Goal: Browse casually

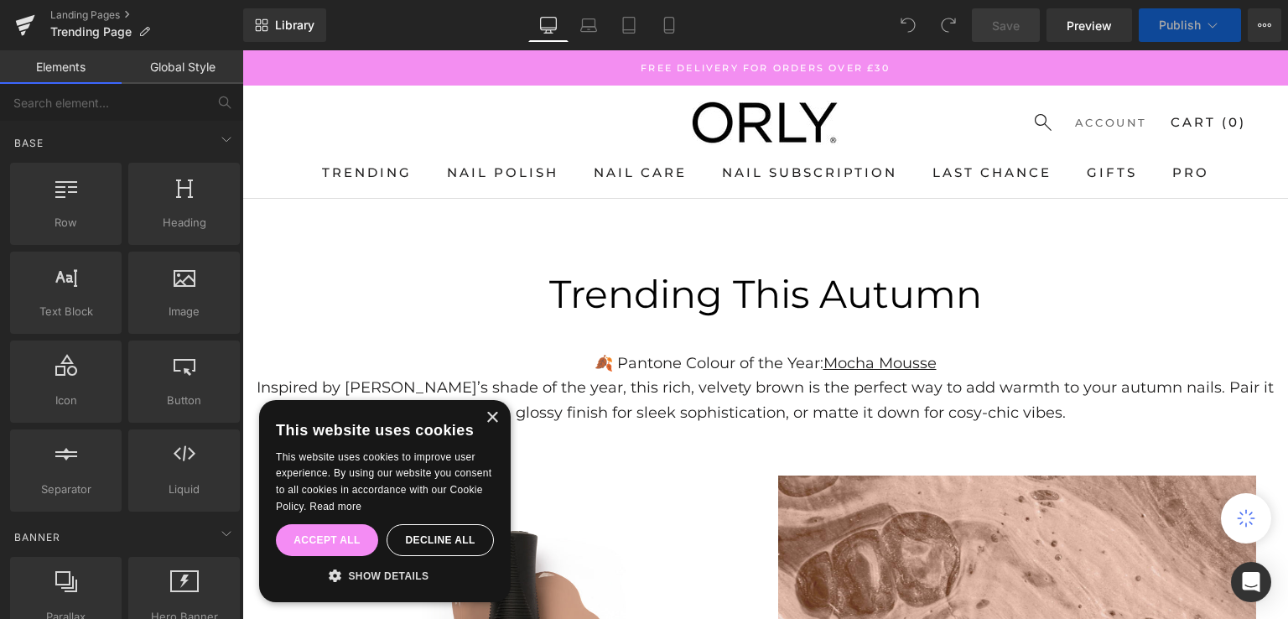
click at [616, 268] on p "Trending This Autumn" at bounding box center [765, 294] width 1046 height 64
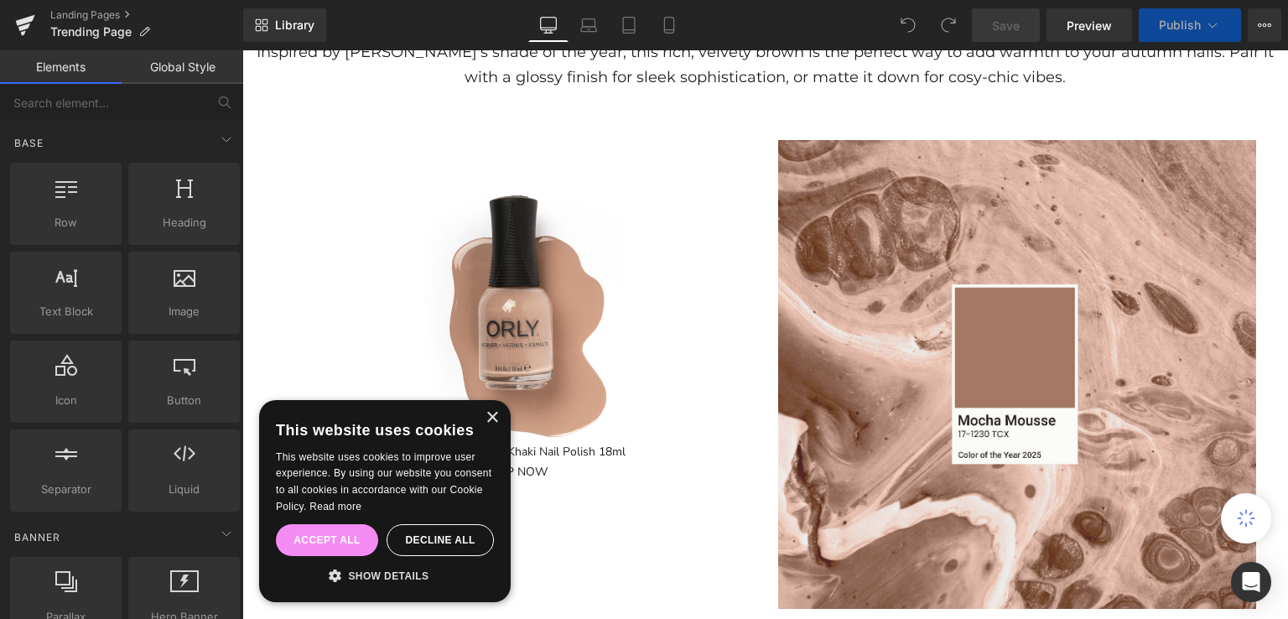
click at [667, 262] on div "Sale Off" at bounding box center [513, 303] width 461 height 277
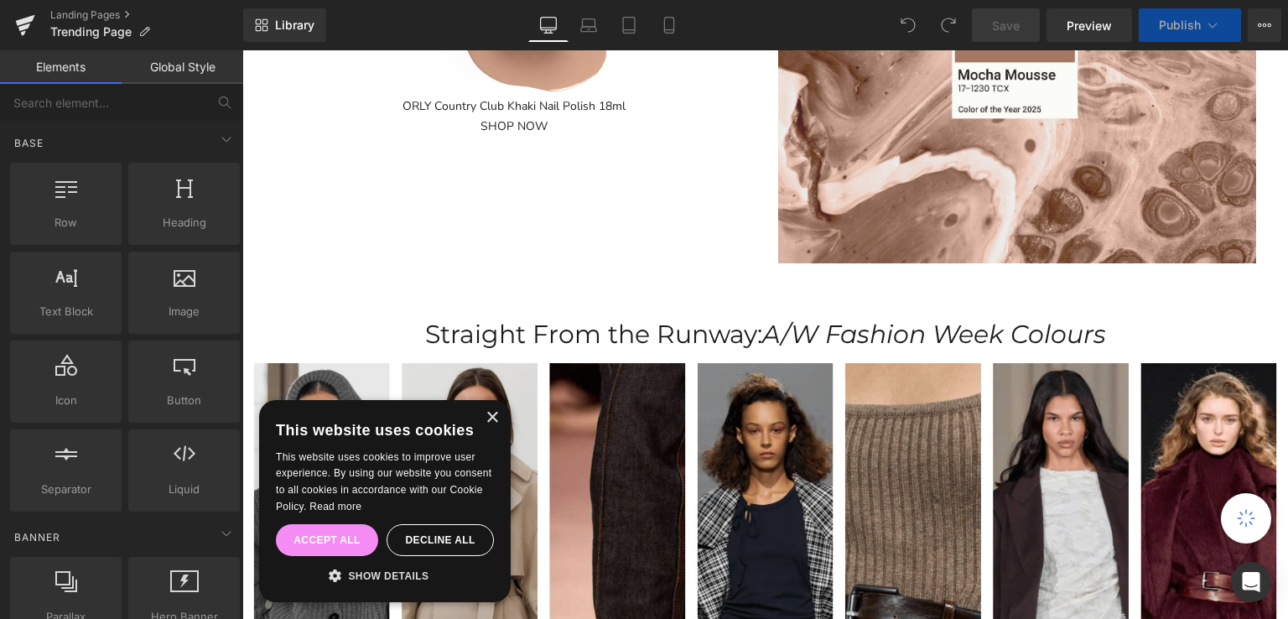
scroll to position [839, 0]
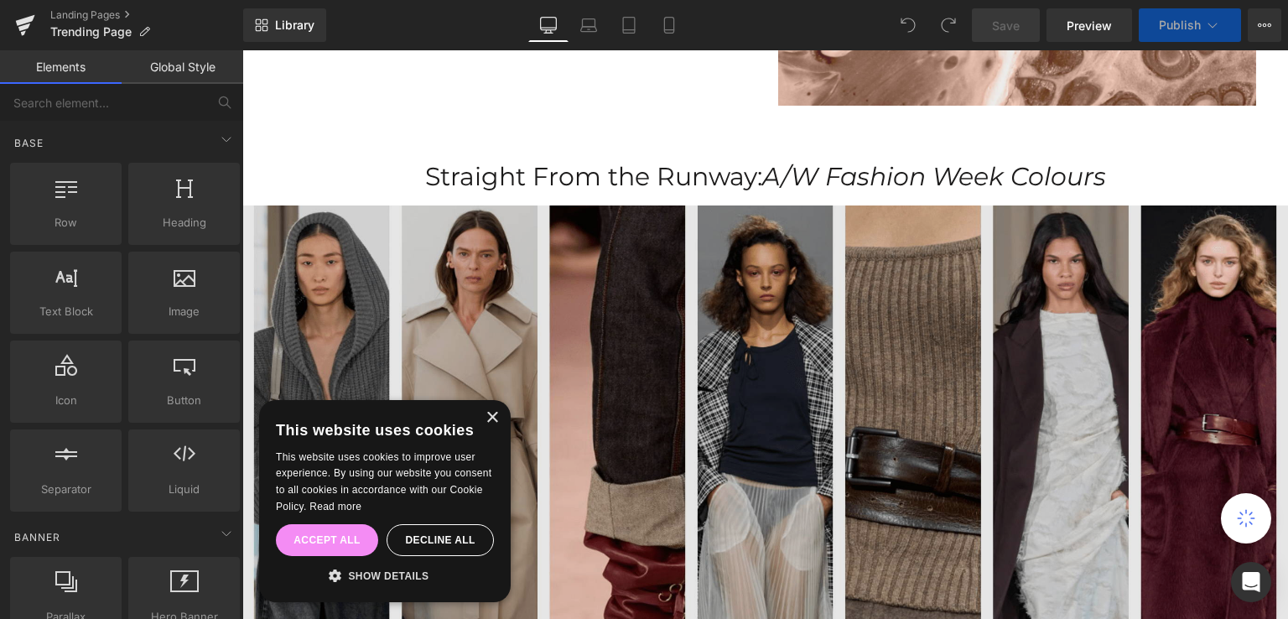
click at [740, 325] on img at bounding box center [765, 495] width 1046 height 596
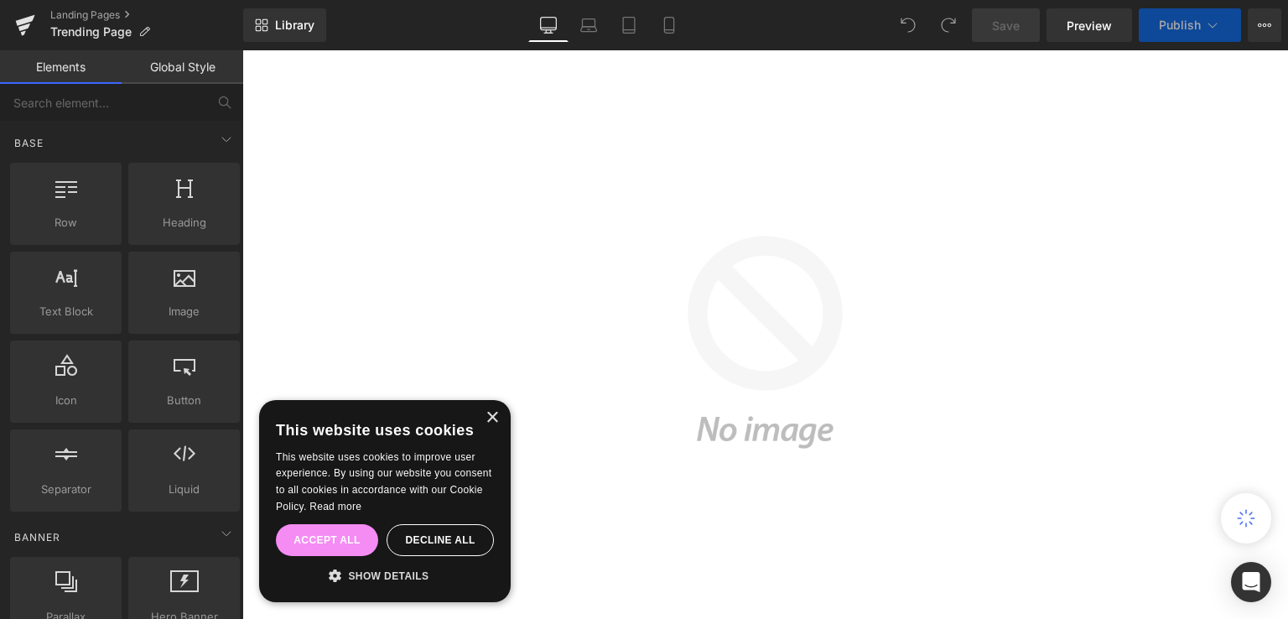
scroll to position [1845, 0]
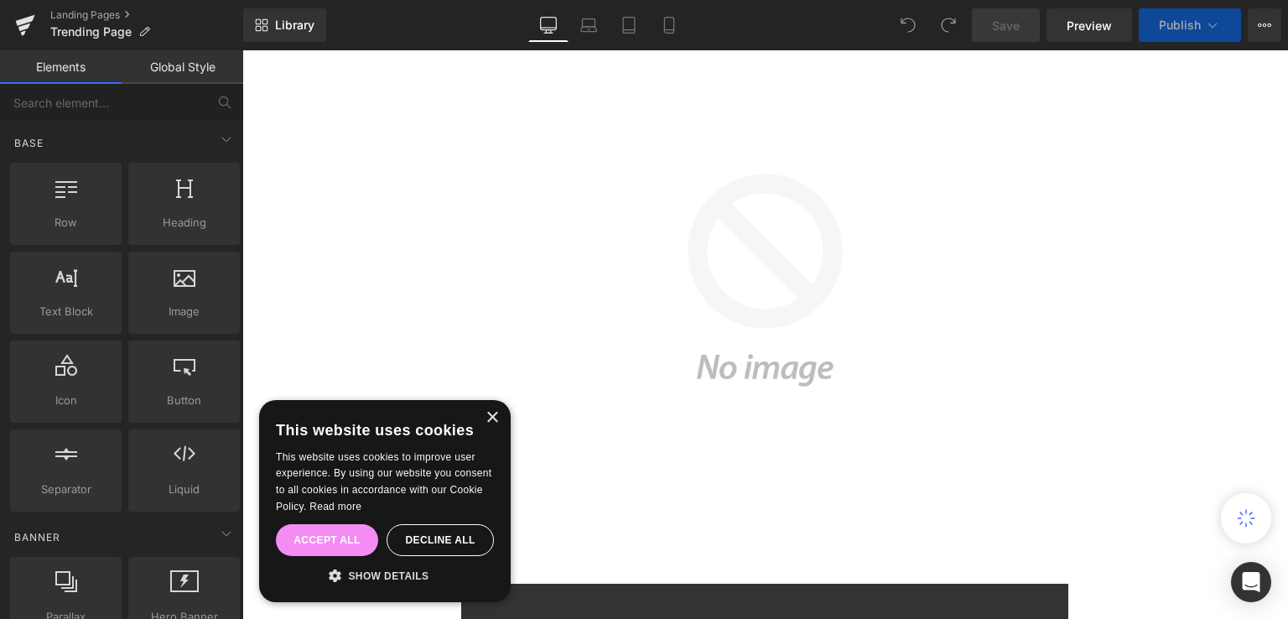
click at [826, 293] on button "3D model" at bounding box center [759, 371] width 1000 height 906
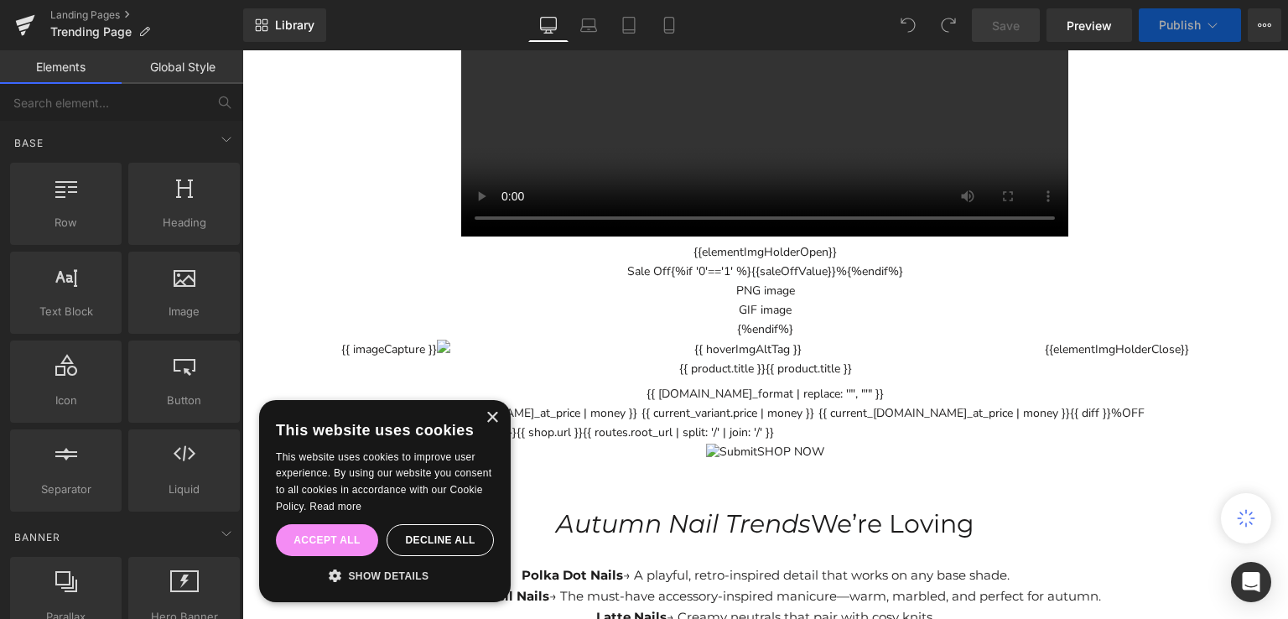
scroll to position [2516, 0]
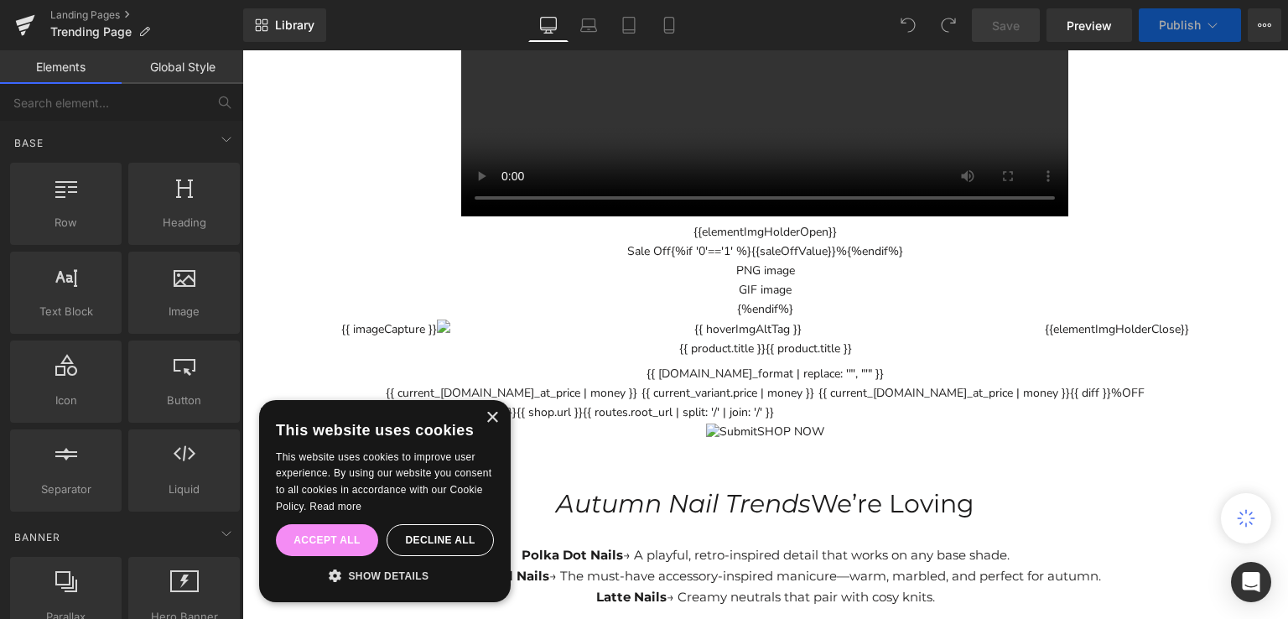
click at [30, 26] on icon at bounding box center [25, 25] width 20 height 42
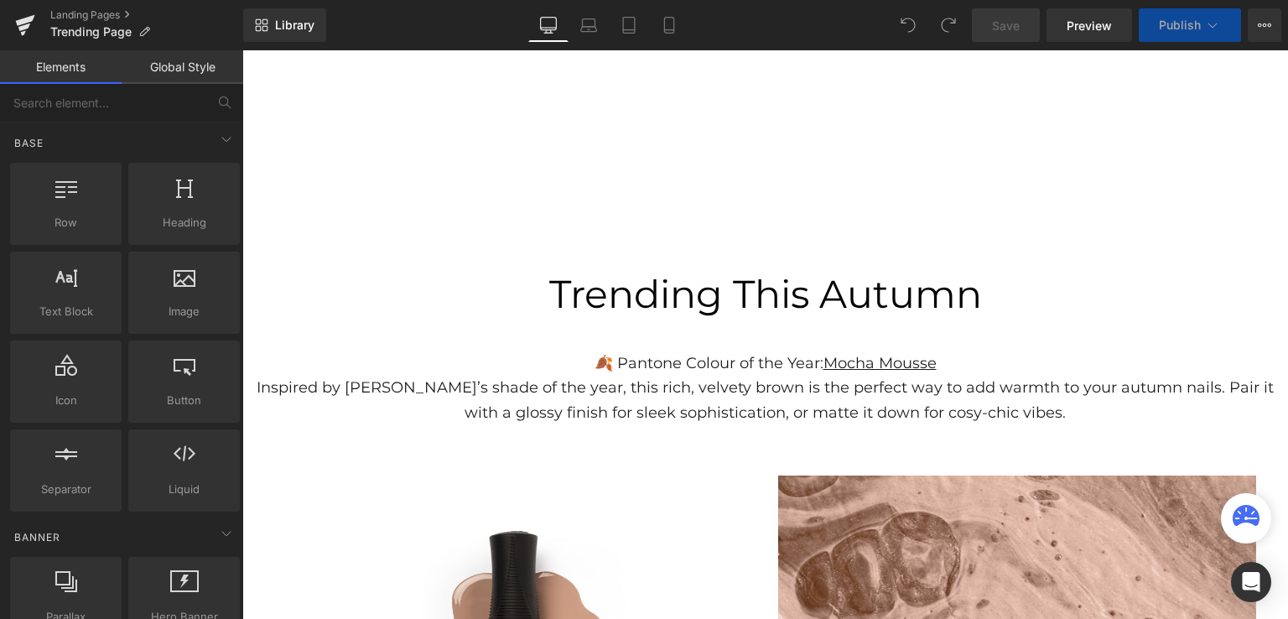
scroll to position [335, 0]
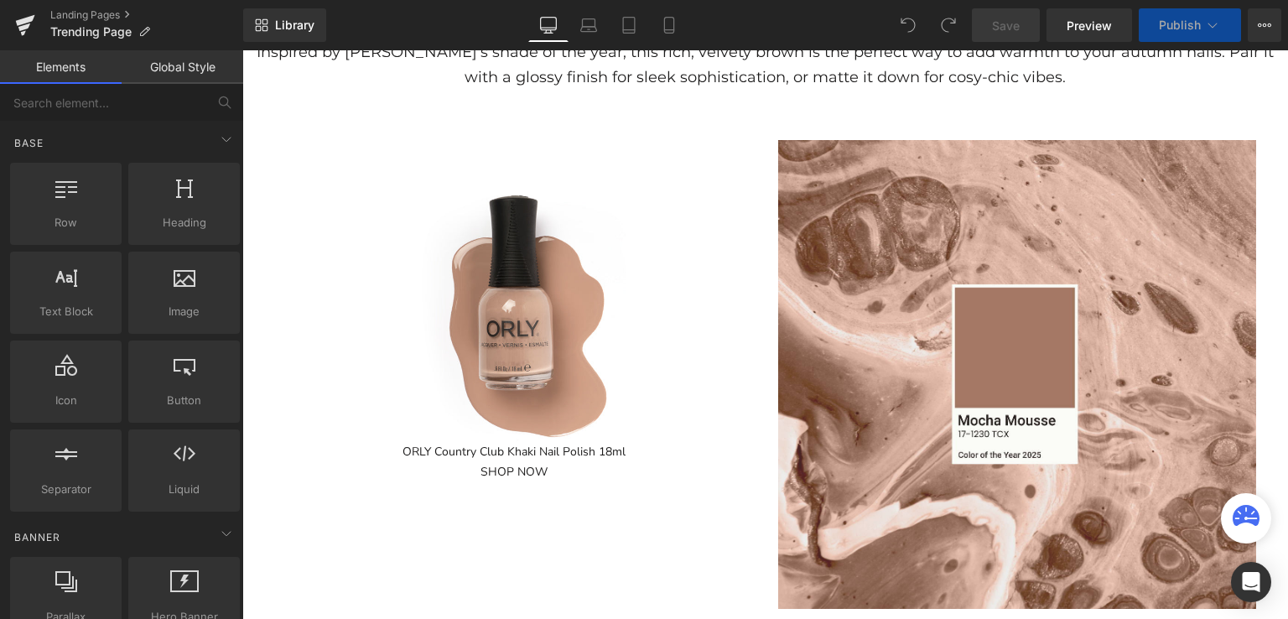
click at [678, 295] on div "Sale Off" at bounding box center [513, 303] width 461 height 277
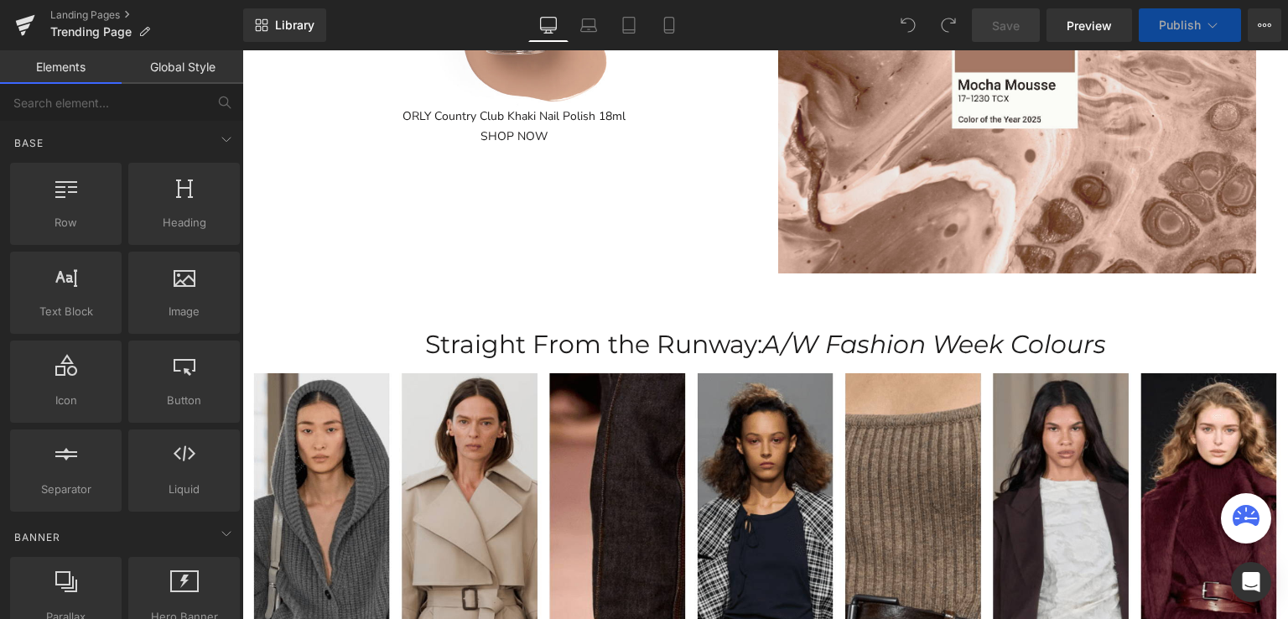
click at [649, 313] on p at bounding box center [765, 303] width 1046 height 42
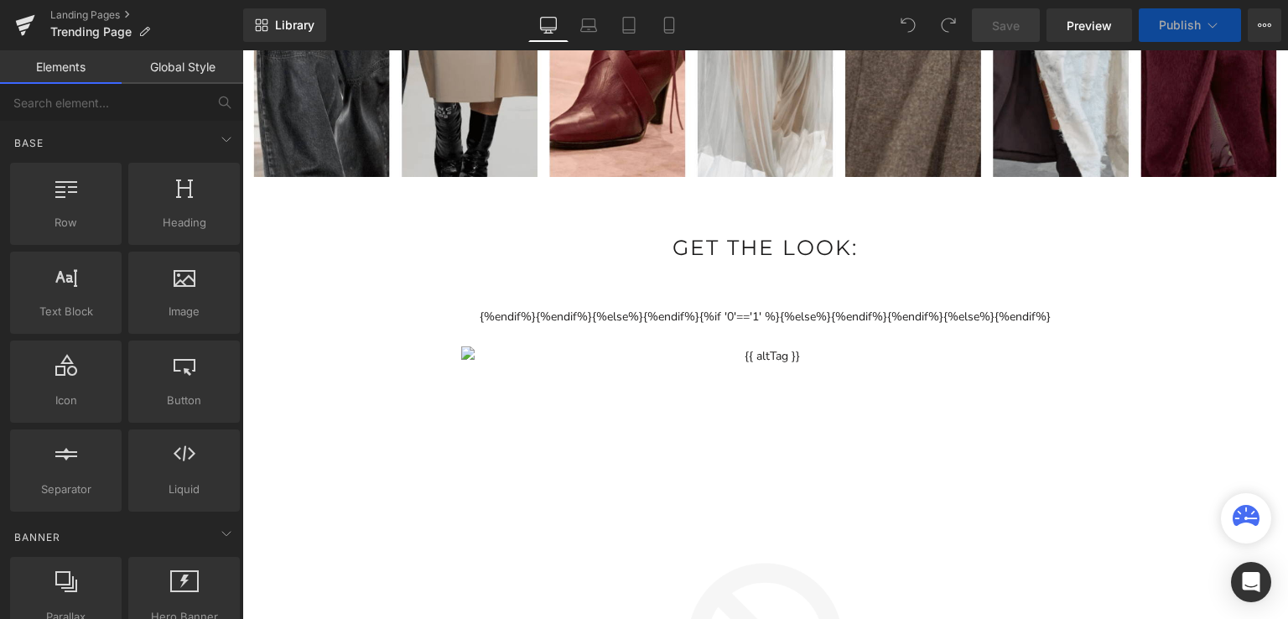
scroll to position [1509, 0]
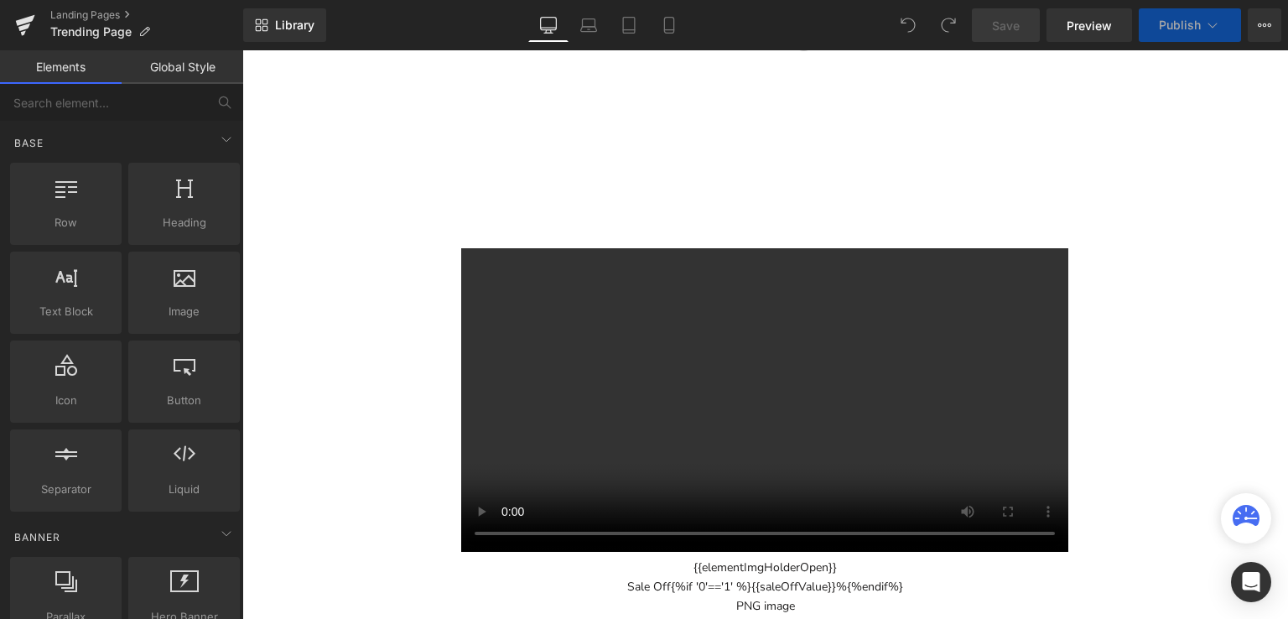
scroll to position [2348, 0]
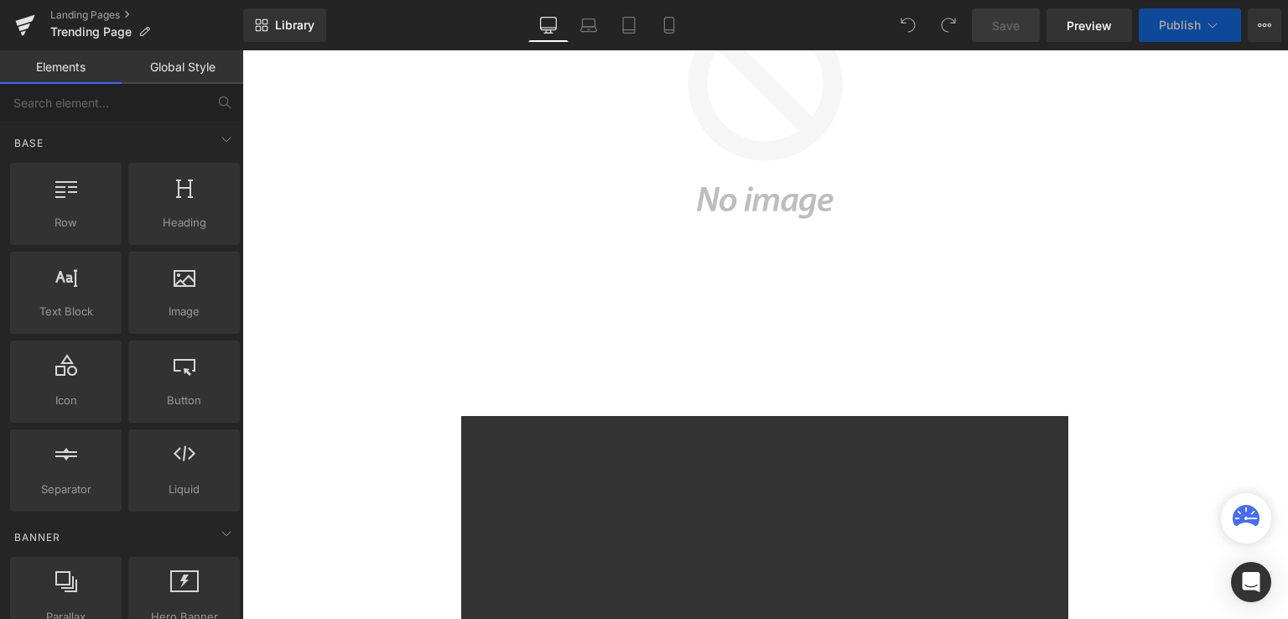
click at [812, 350] on button "3D model" at bounding box center [759, 203] width 1000 height 906
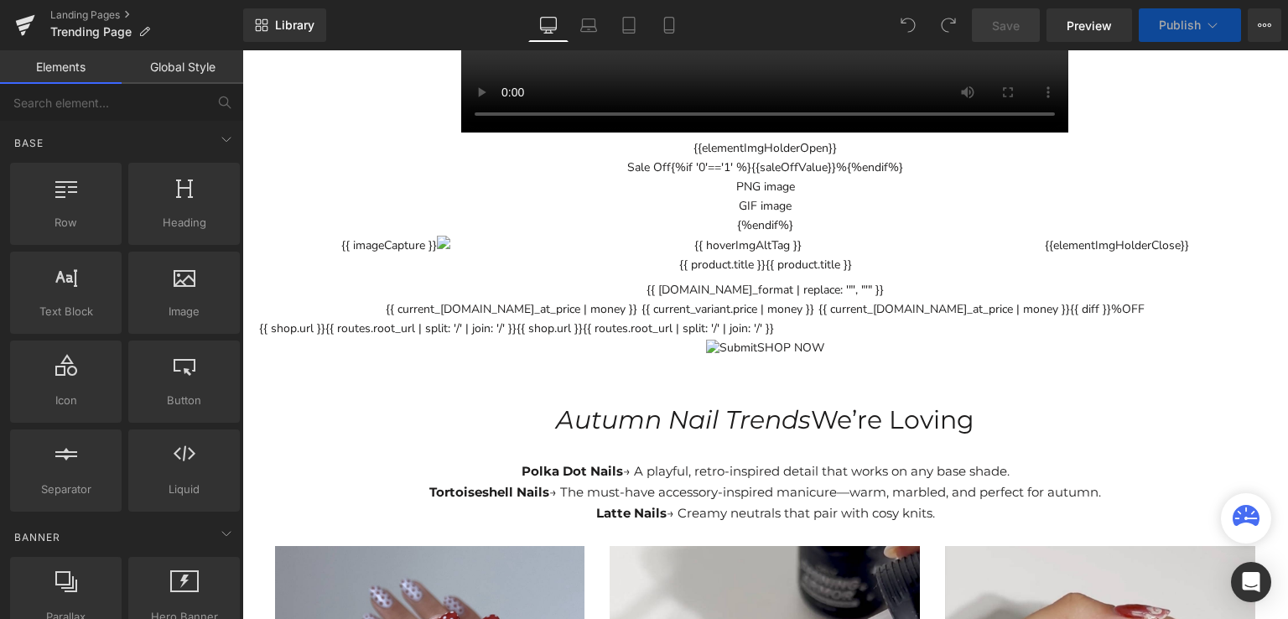
scroll to position [2851, 0]
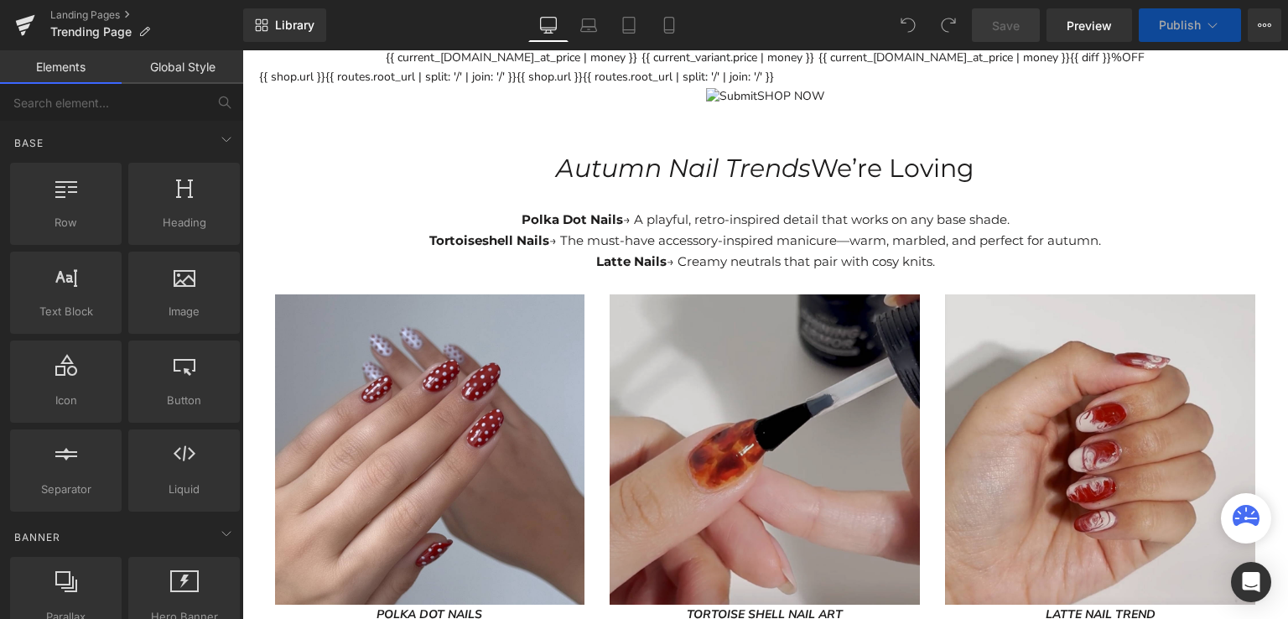
click at [825, 331] on img at bounding box center [765, 449] width 310 height 310
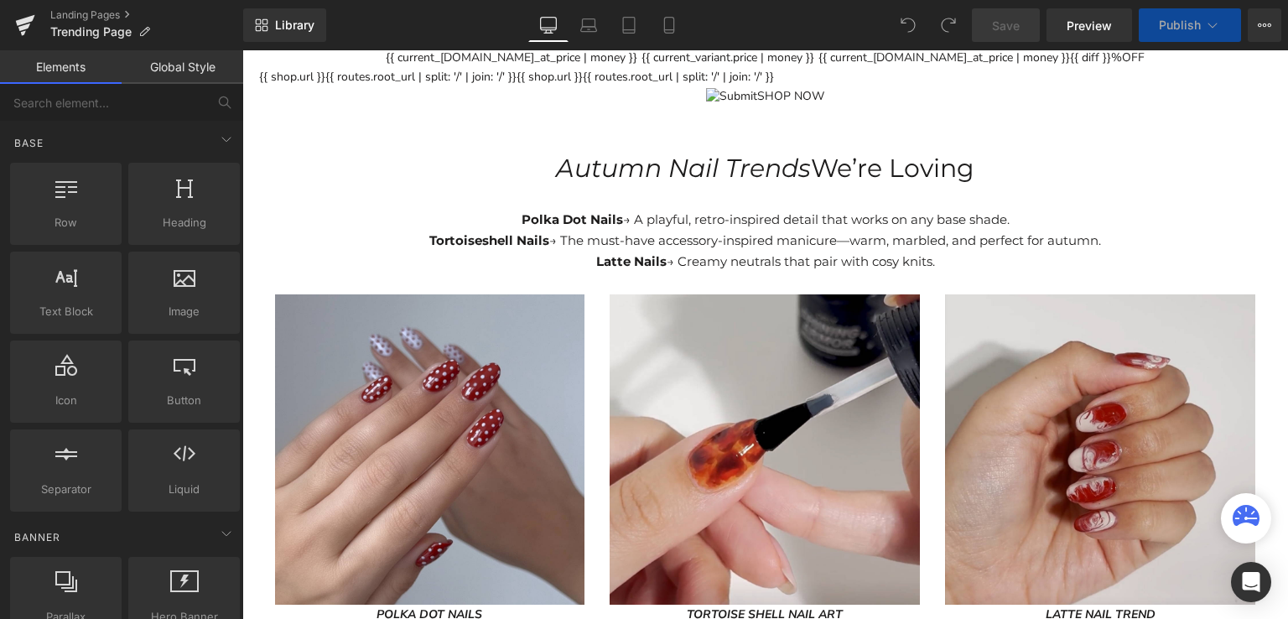
scroll to position [3354, 0]
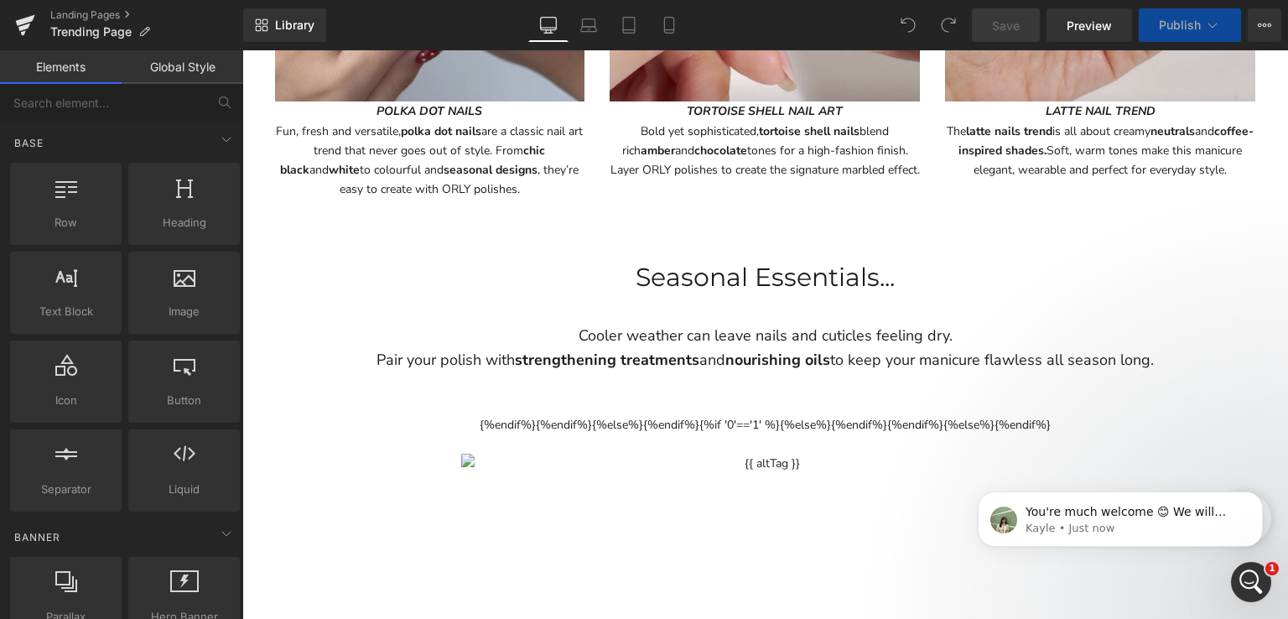
scroll to position [0, 0]
